Goal: Task Accomplishment & Management: Manage account settings

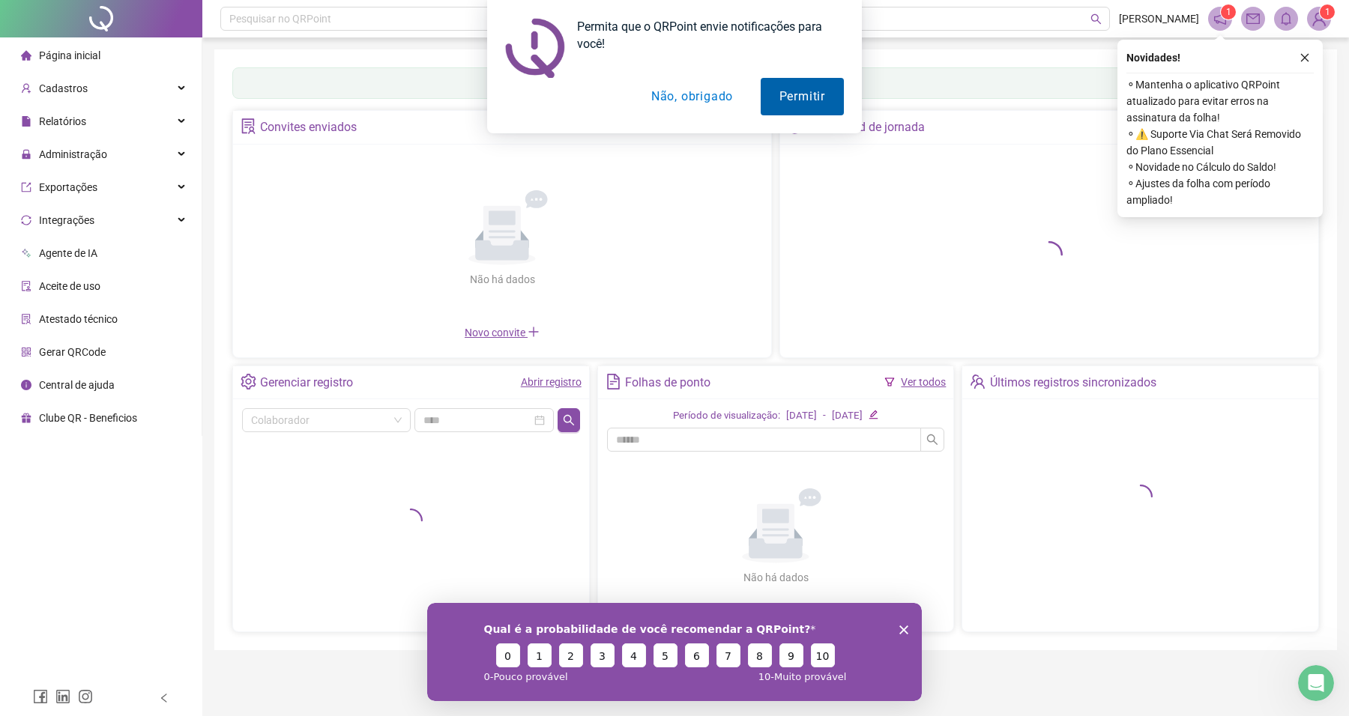
click at [803, 90] on button "Permitir" at bounding box center [802, 96] width 83 height 37
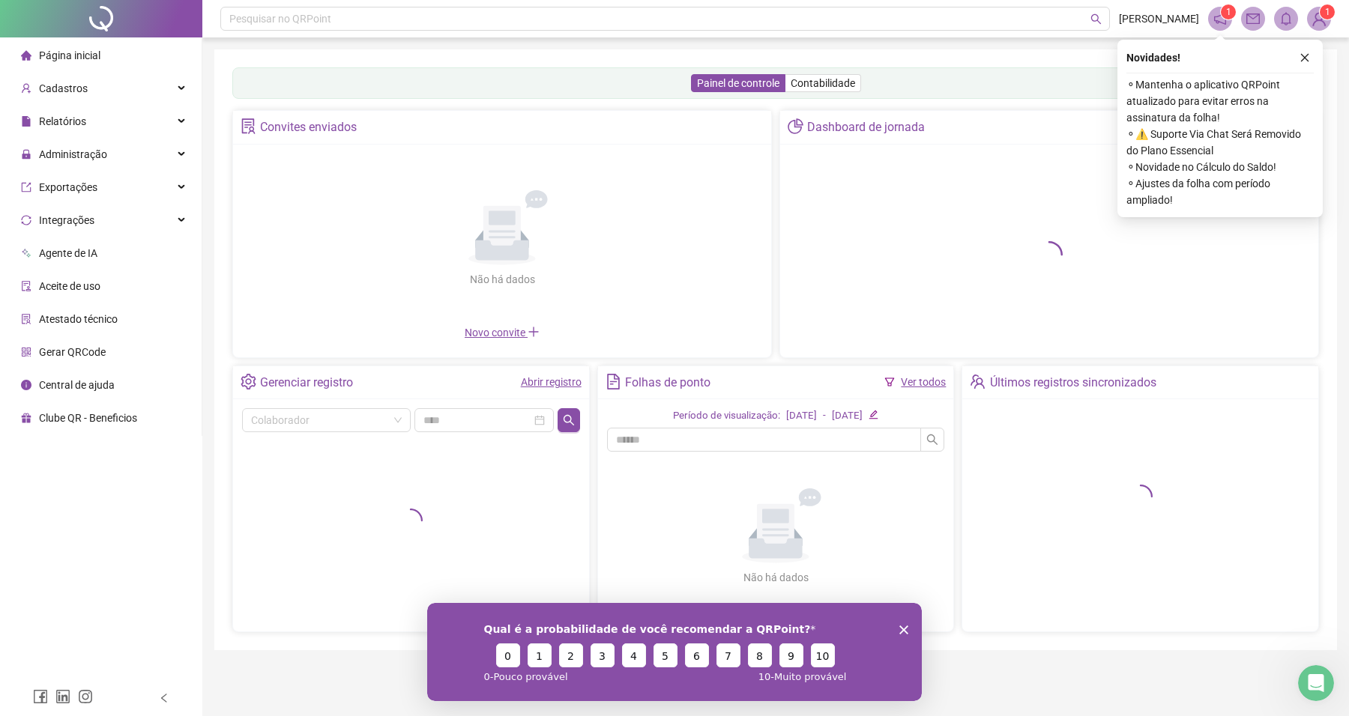
drag, startPoint x: 1308, startPoint y: 56, endPoint x: 1299, endPoint y: 60, distance: 9.7
click at [1308, 56] on icon "close" at bounding box center [1304, 57] width 10 height 10
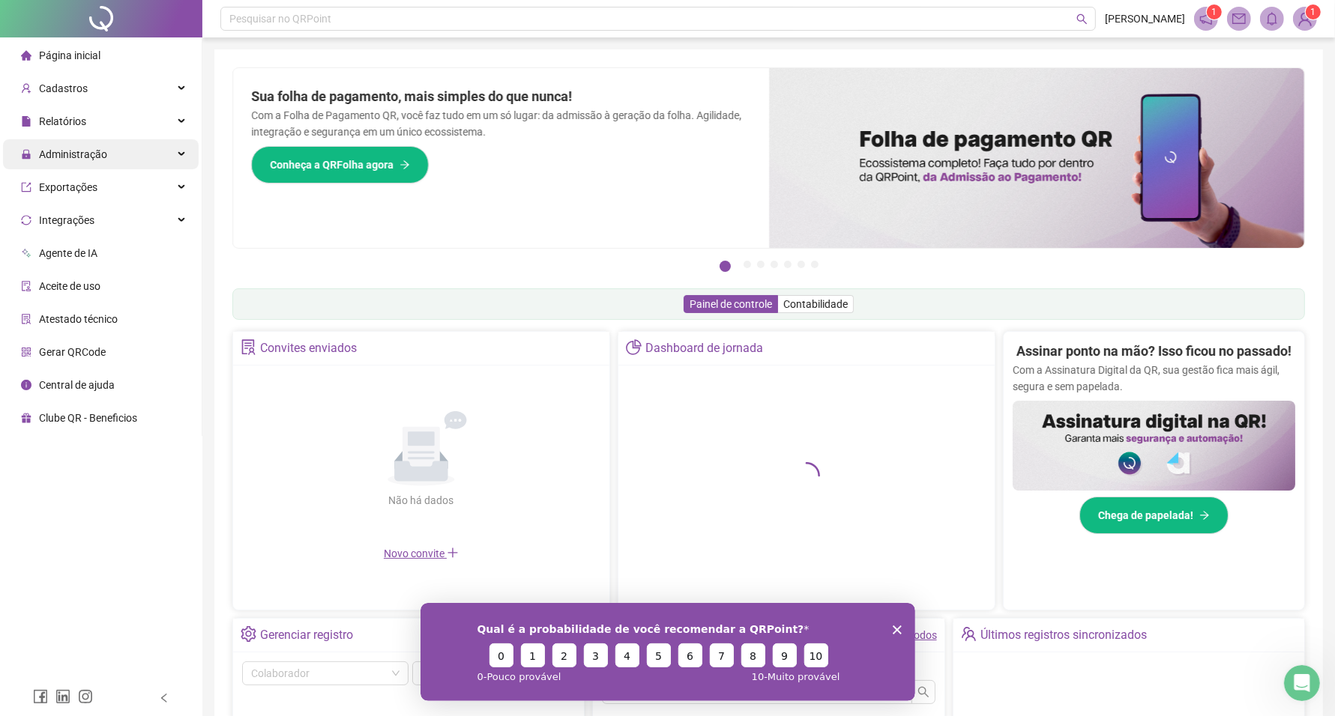
click at [118, 155] on div "Administração" at bounding box center [101, 154] width 196 height 30
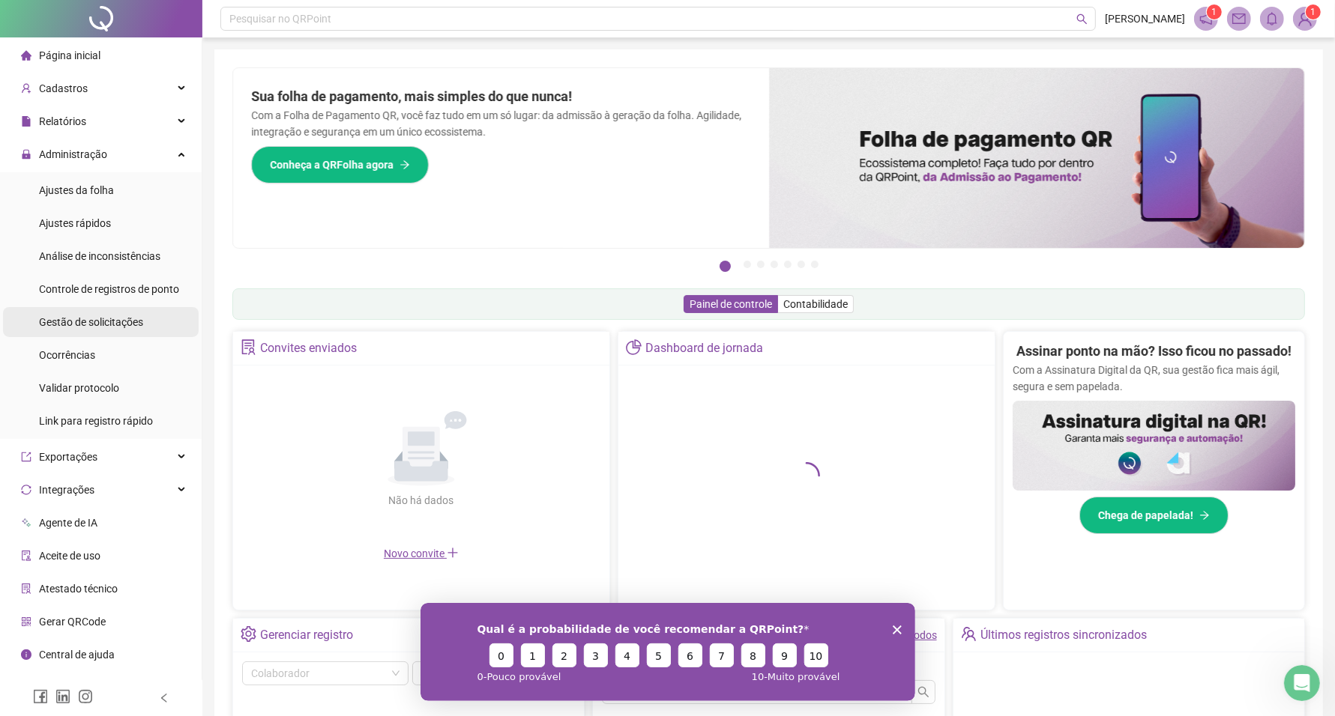
click at [124, 323] on span "Gestão de solicitações" at bounding box center [91, 322] width 104 height 12
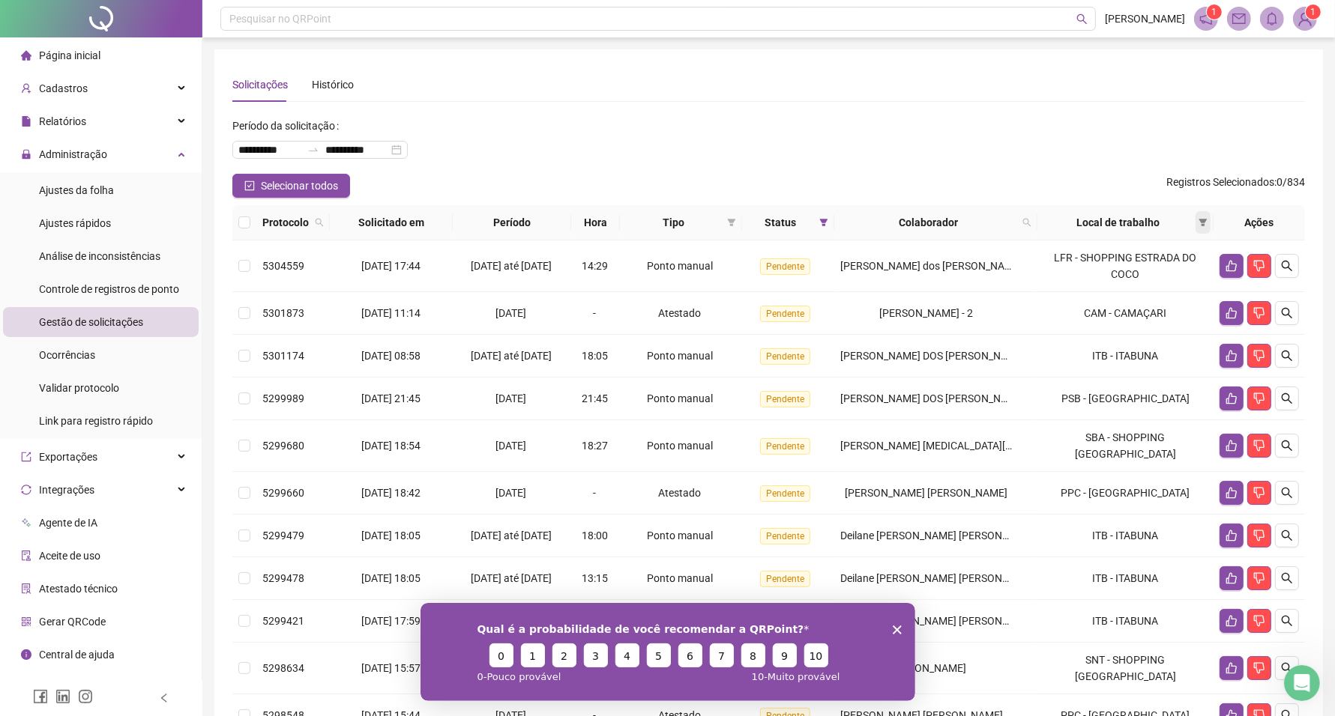
click at [1200, 222] on icon "filter" at bounding box center [1202, 222] width 9 height 9
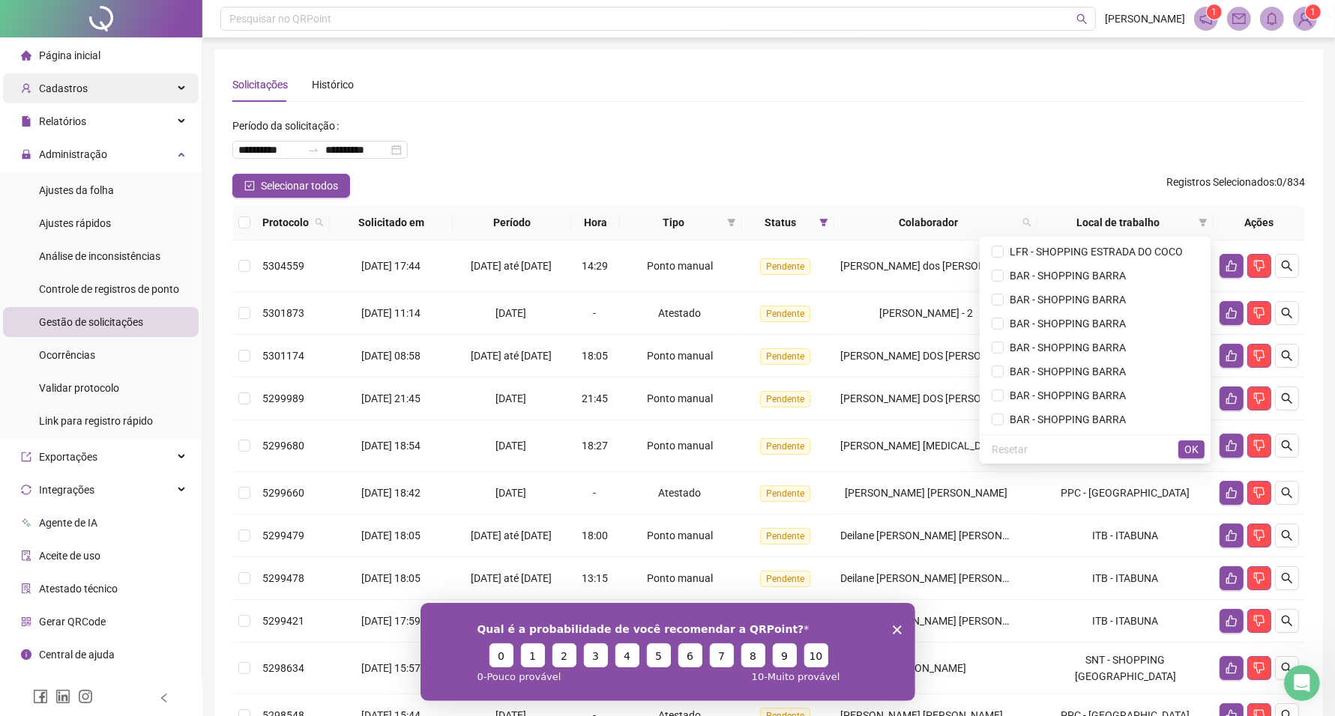
click at [109, 88] on div "Cadastros" at bounding box center [101, 88] width 196 height 30
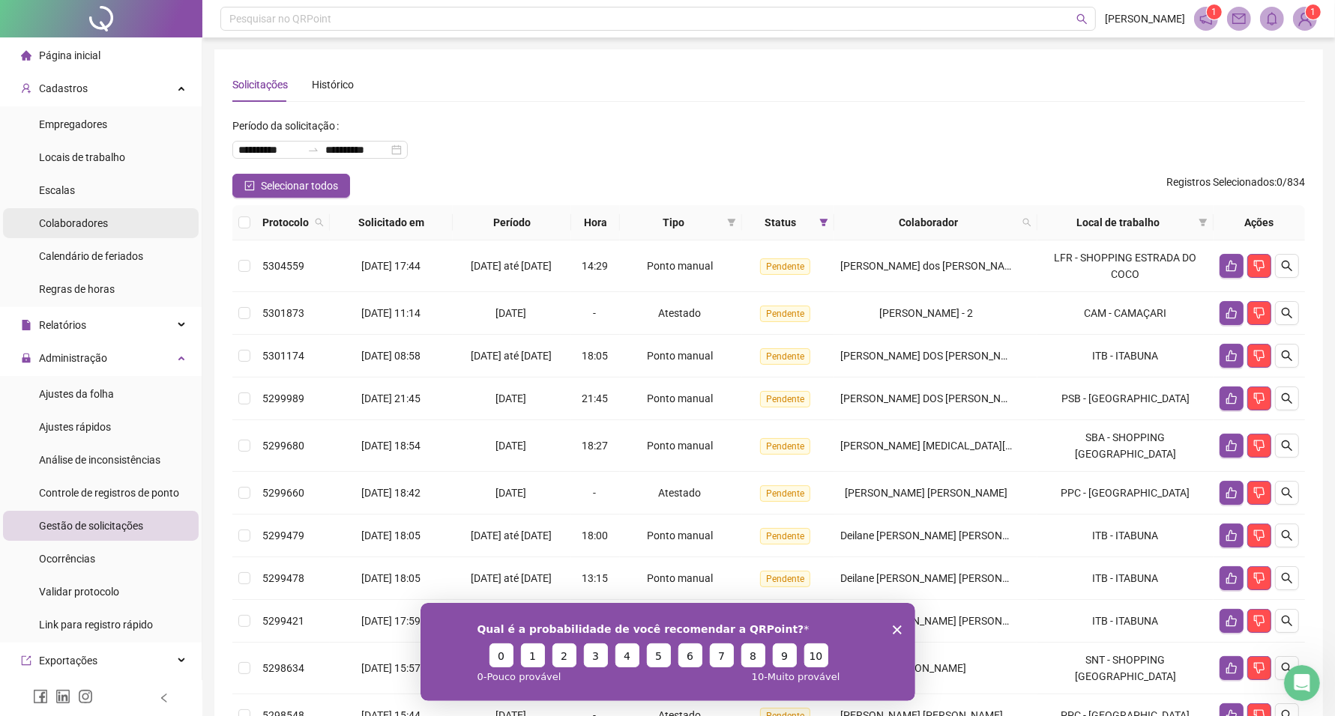
click at [103, 220] on span "Colaboradores" at bounding box center [73, 223] width 69 height 12
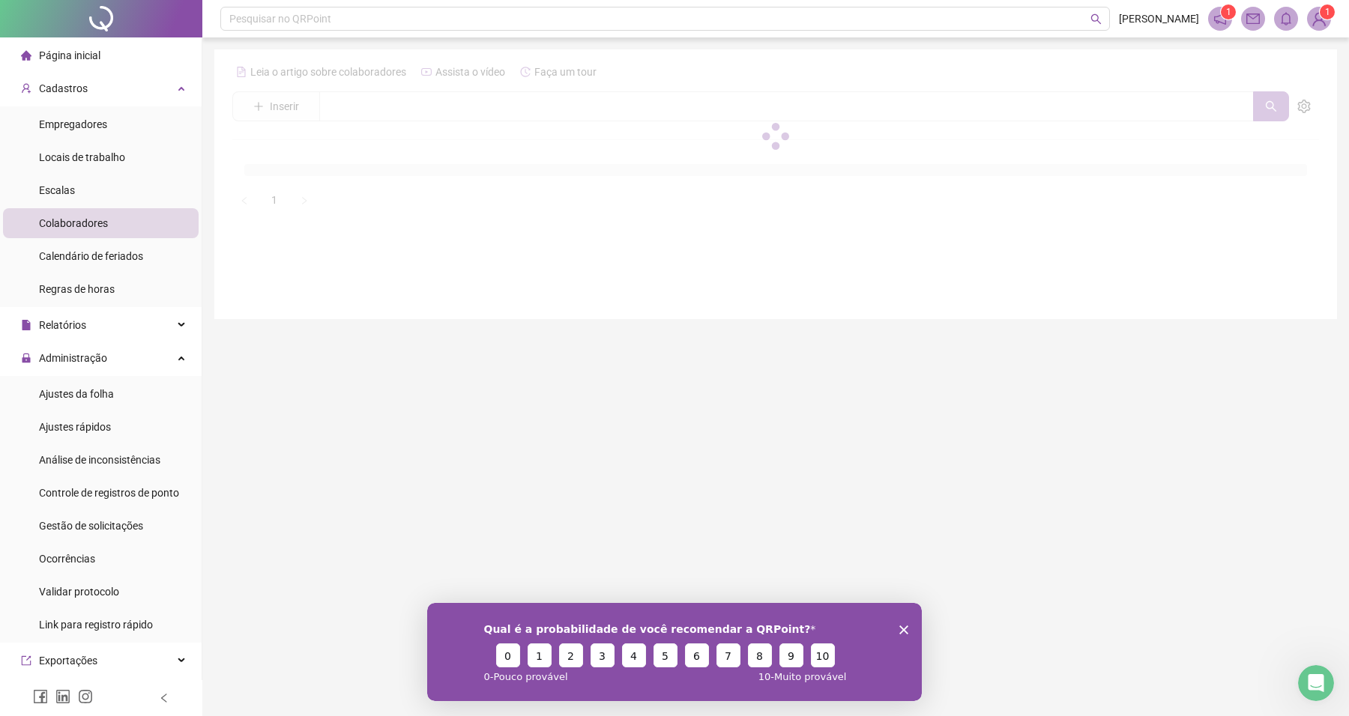
click at [904, 626] on icon "Encerrar pesquisa" at bounding box center [903, 629] width 9 height 9
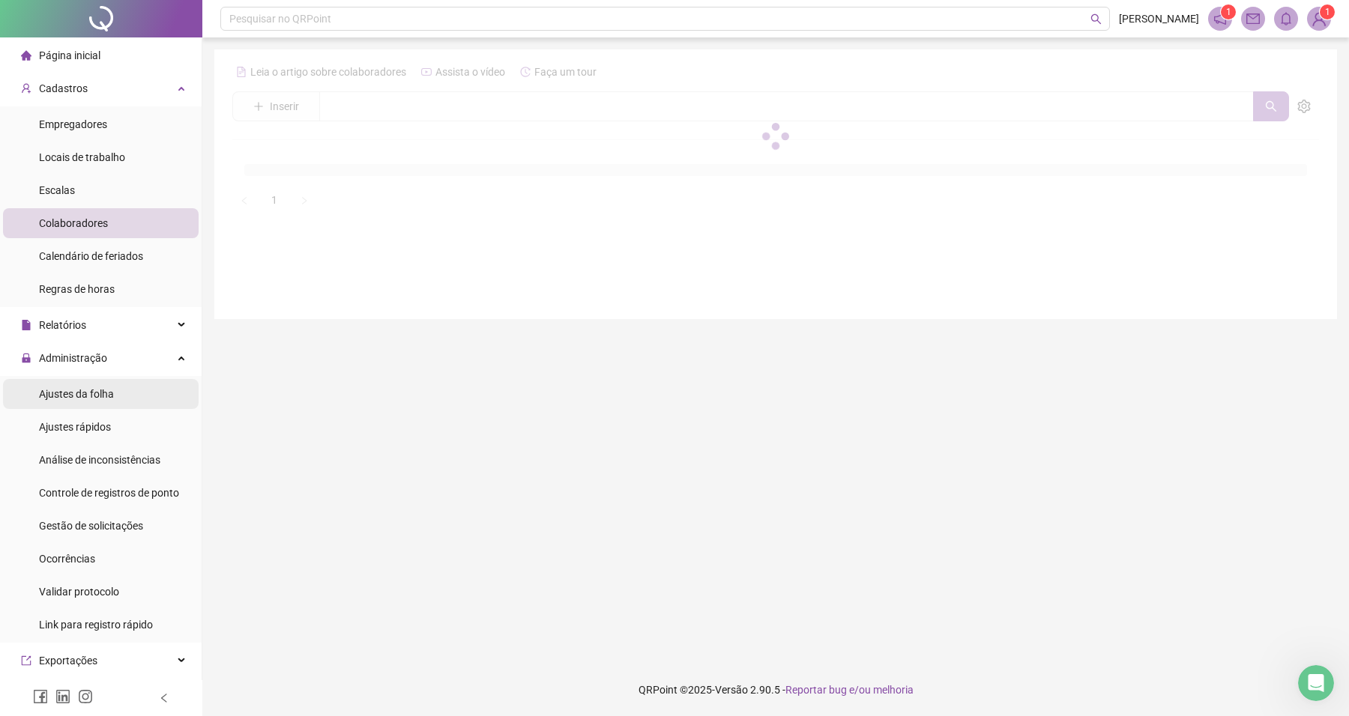
click at [54, 388] on span "Ajustes da folha" at bounding box center [76, 394] width 75 height 12
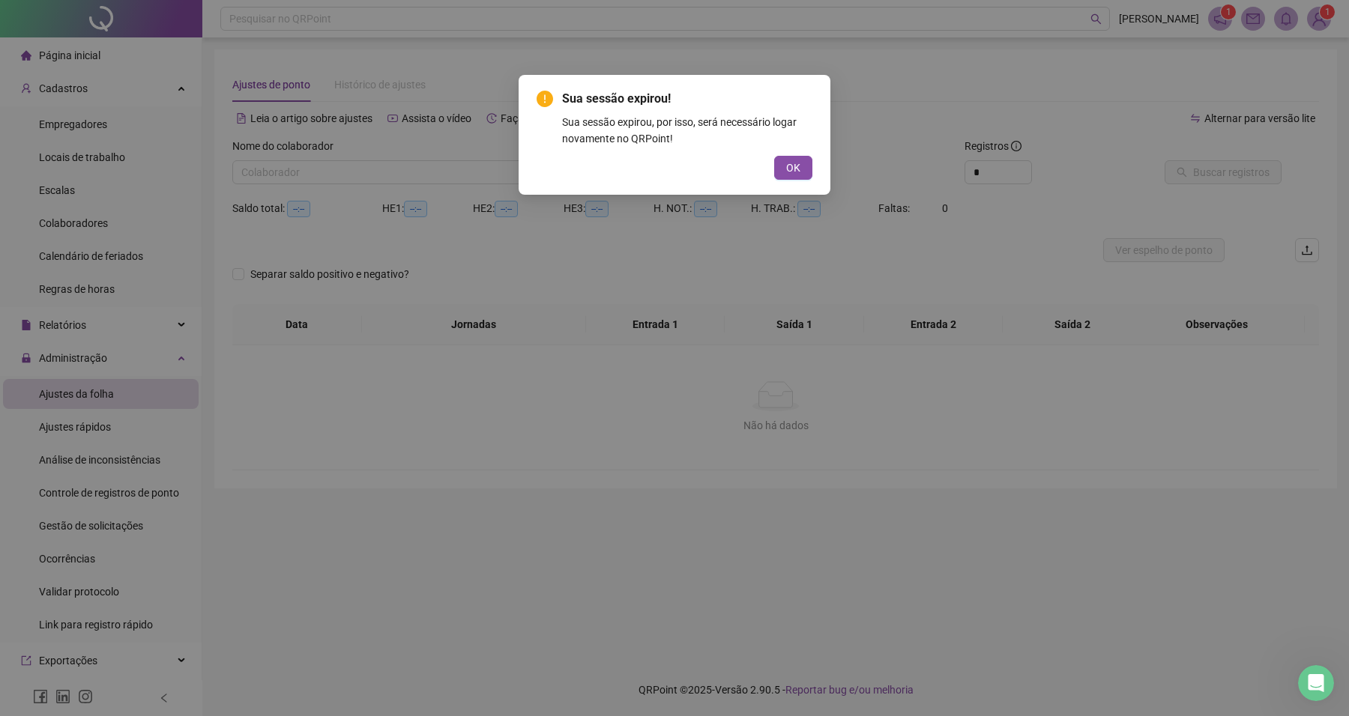
type input "**********"
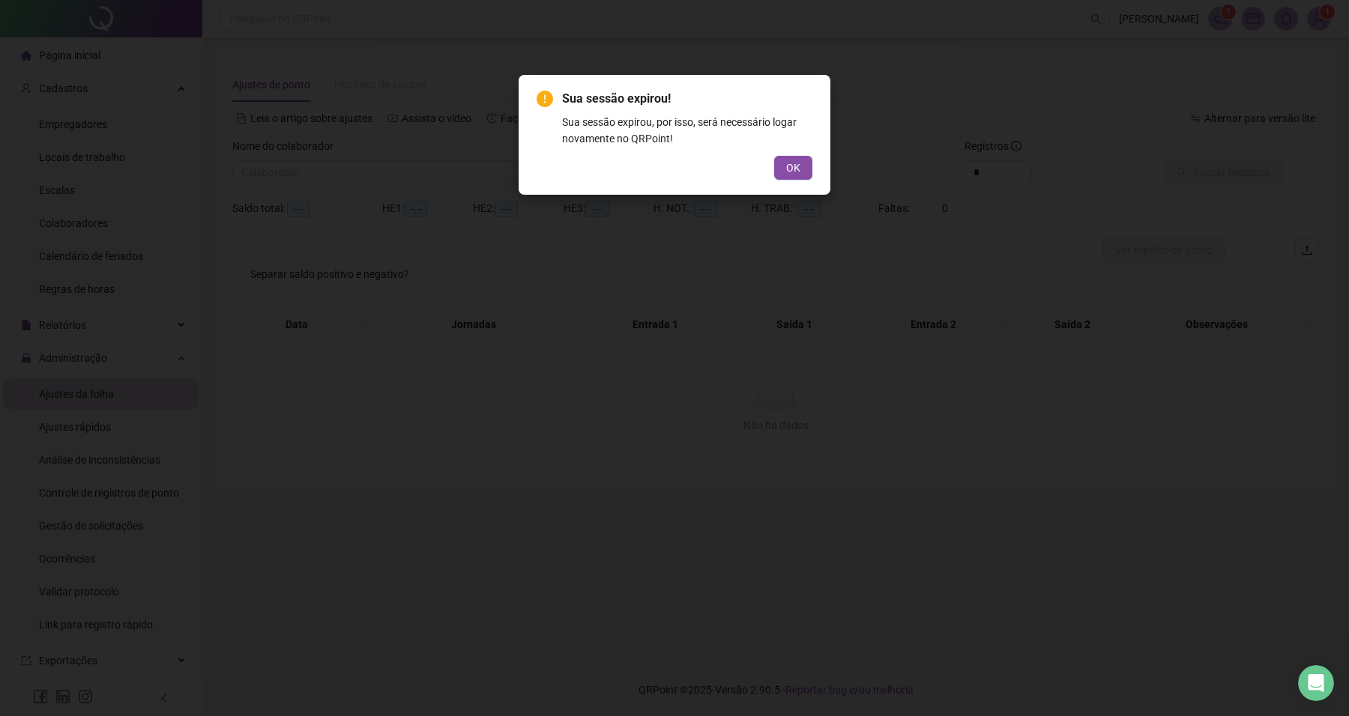
click at [783, 143] on div "Sua sessão expirou, por isso, será necessário logar novamente no QRPoint!" at bounding box center [687, 130] width 250 height 33
click at [788, 185] on div "Sua sessão expirou! Sua sessão expirou, por isso, será necessário logar novamen…" at bounding box center [675, 135] width 312 height 120
click at [788, 172] on span "OK" at bounding box center [793, 168] width 14 height 16
